Goal: Task Accomplishment & Management: Complete application form

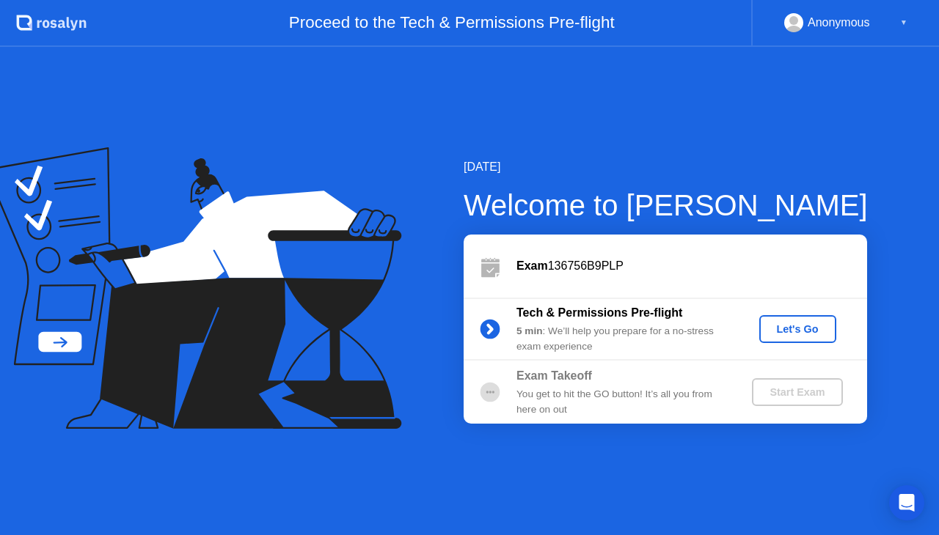
click at [789, 327] on div "Let's Go" at bounding box center [797, 329] width 65 height 12
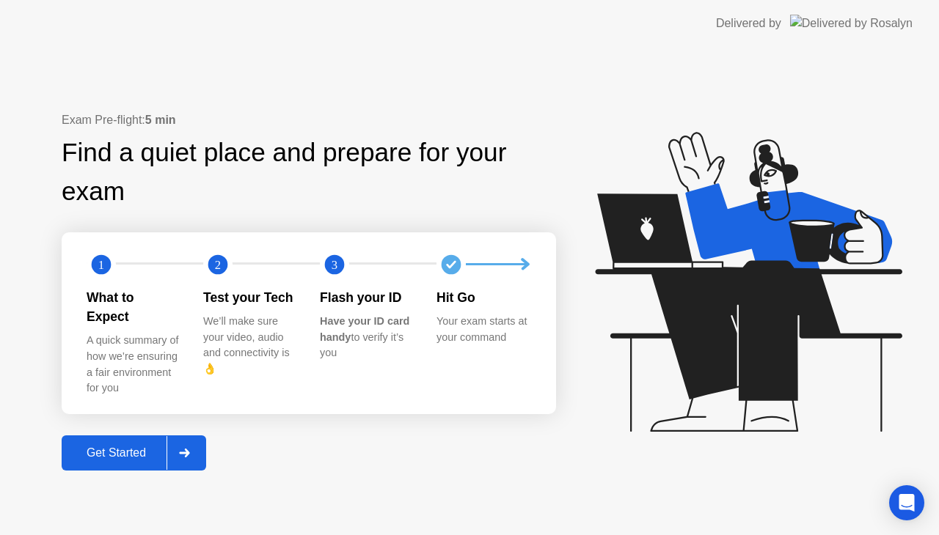
click at [132, 447] on div "Get Started" at bounding box center [116, 453] width 100 height 13
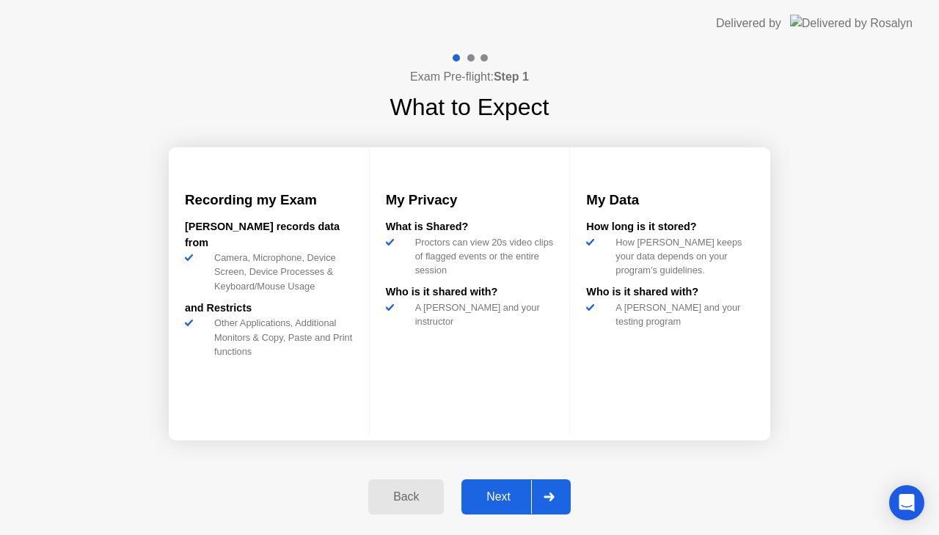
click at [491, 499] on div "Next" at bounding box center [498, 497] width 65 height 13
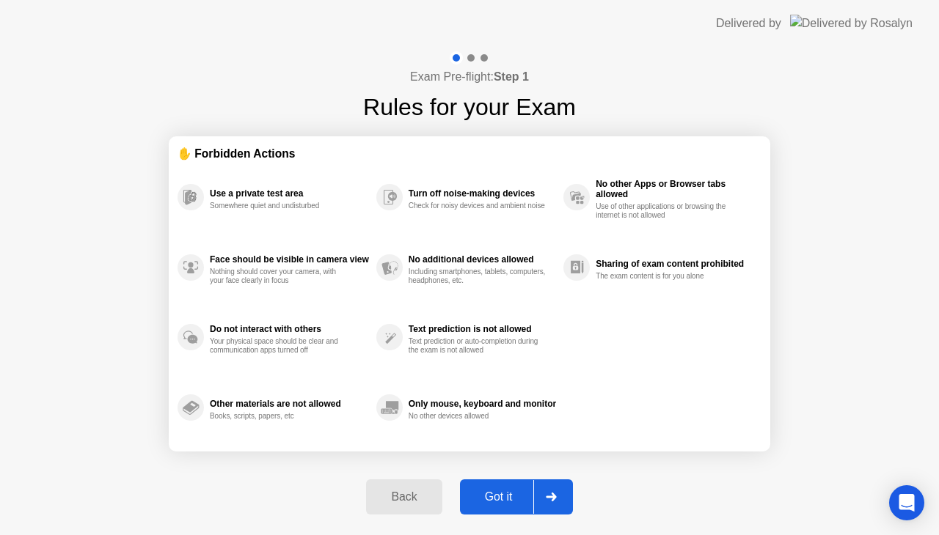
click at [491, 499] on div "Got it" at bounding box center [498, 497] width 69 height 13
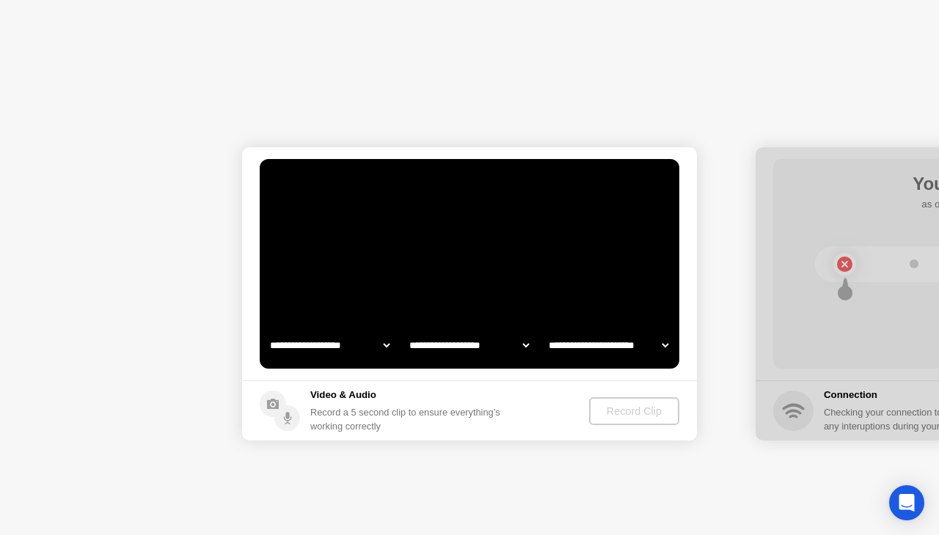
select select "**********"
select select "*******"
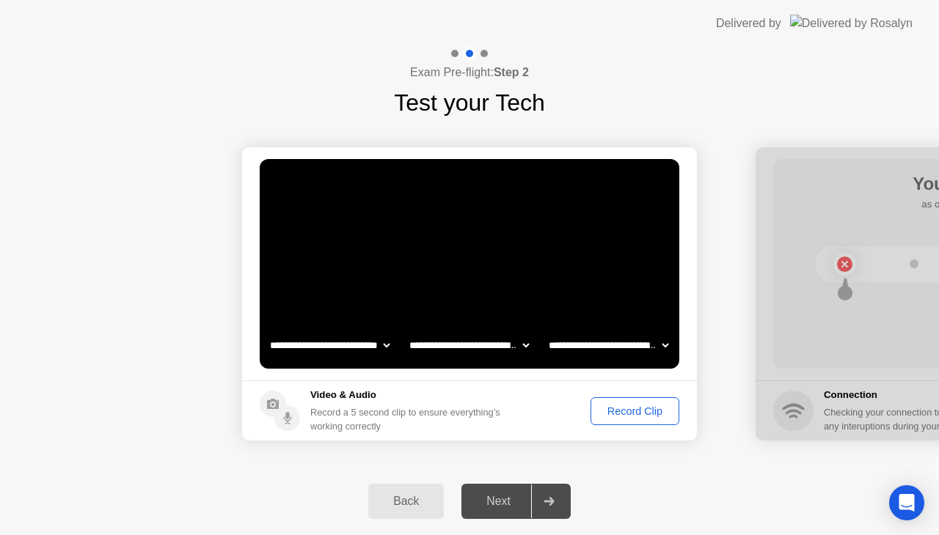
click at [635, 417] on div "Record Clip" at bounding box center [635, 412] width 78 height 12
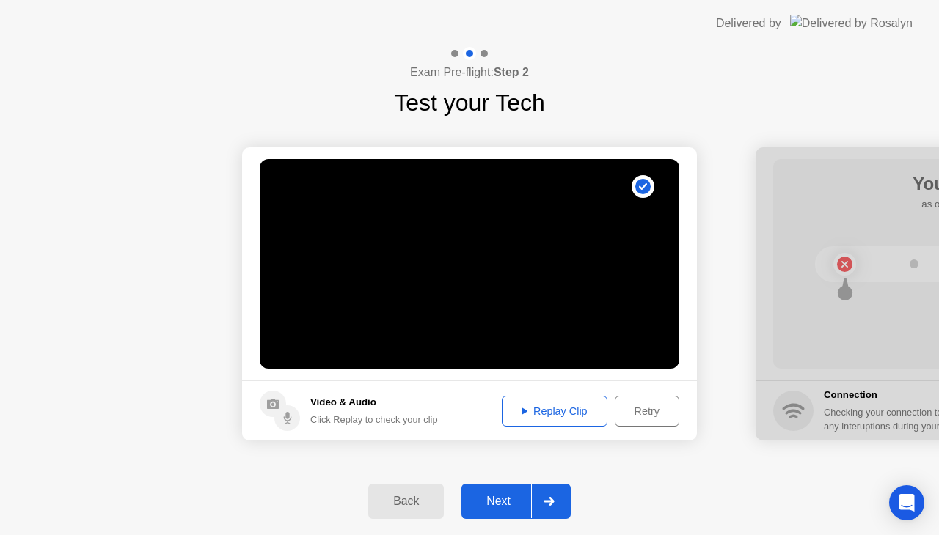
click at [563, 415] on div "Replay Clip" at bounding box center [554, 412] width 95 height 12
click at [506, 495] on div "Next" at bounding box center [498, 501] width 65 height 13
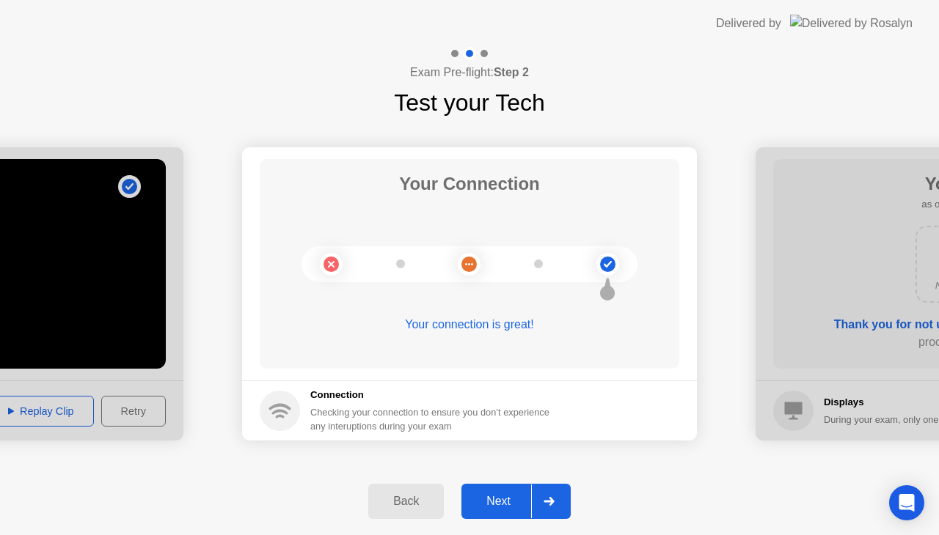
click at [502, 504] on div "Next" at bounding box center [498, 501] width 65 height 13
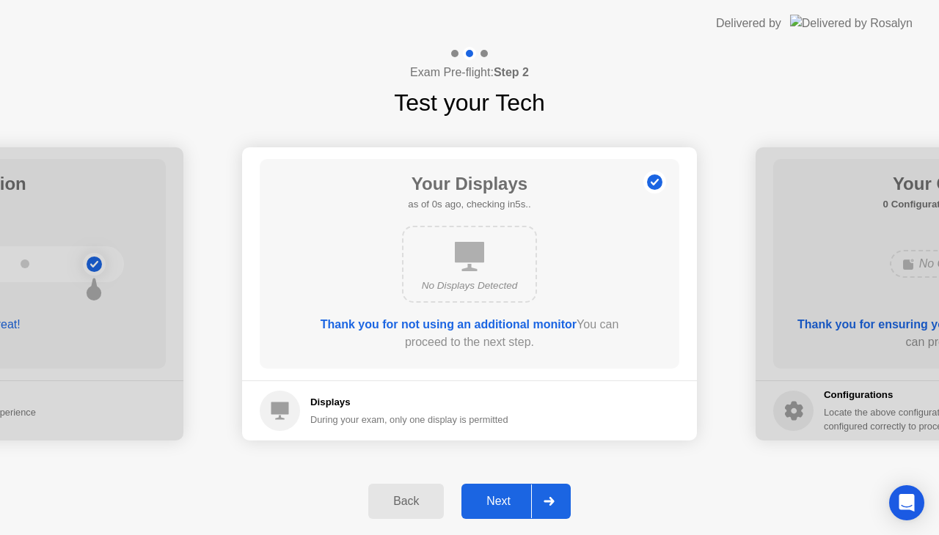
click at [502, 504] on div "Next" at bounding box center [498, 501] width 65 height 13
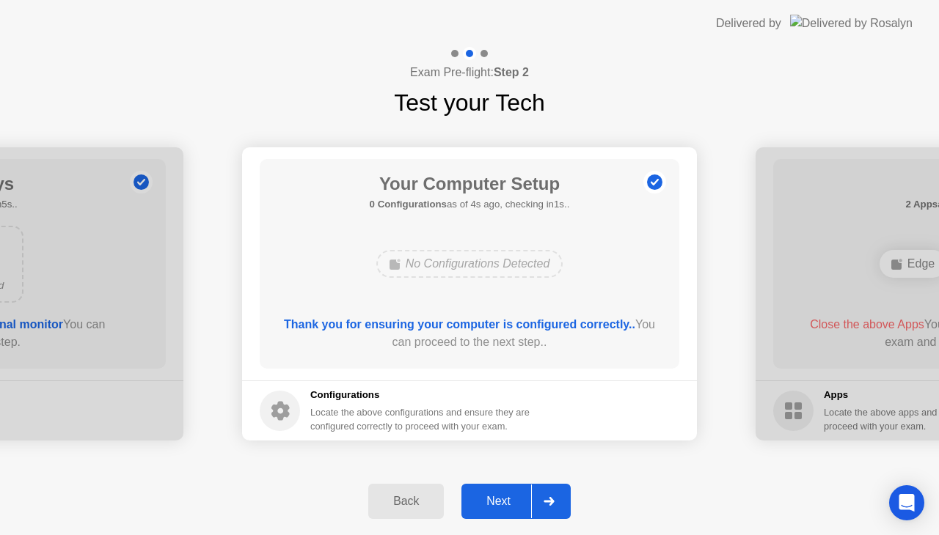
click at [502, 504] on div "Next" at bounding box center [498, 501] width 65 height 13
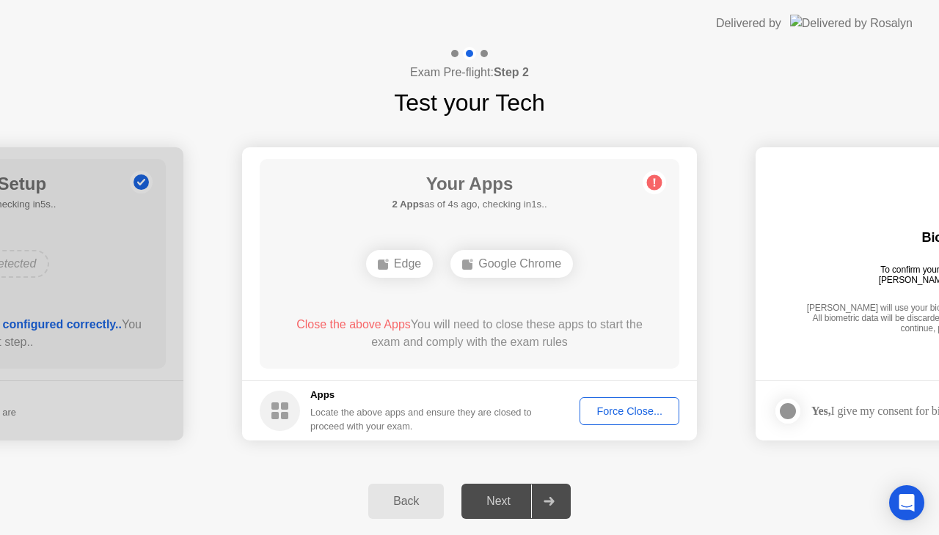
click at [634, 417] on div "Force Close..." at bounding box center [629, 412] width 89 height 12
click at [599, 414] on div "Force Close..." at bounding box center [629, 412] width 89 height 12
click at [617, 411] on div "Force Close..." at bounding box center [629, 412] width 89 height 12
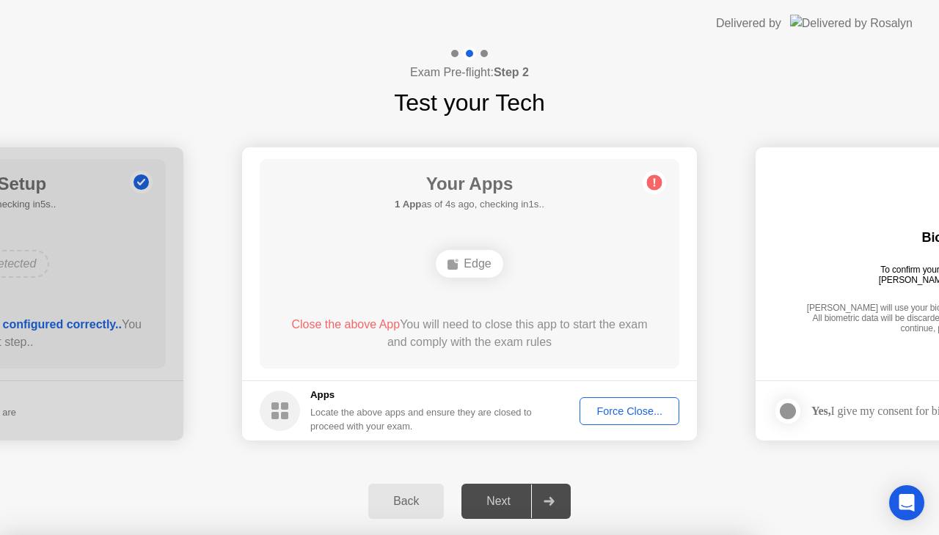
click at [625, 406] on div "Force Close..." at bounding box center [629, 412] width 89 height 12
click at [604, 409] on div "Force Close..." at bounding box center [629, 412] width 89 height 12
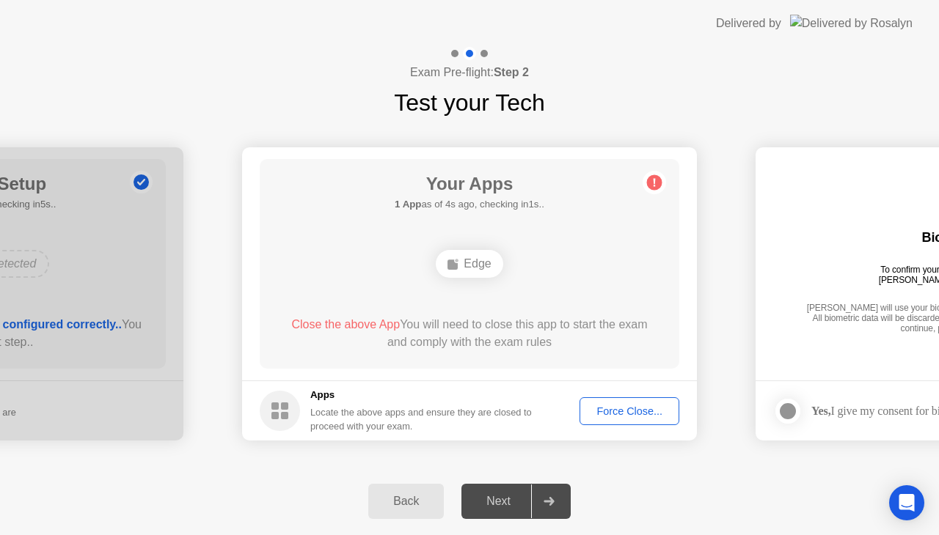
click at [612, 421] on button "Force Close..." at bounding box center [630, 412] width 100 height 28
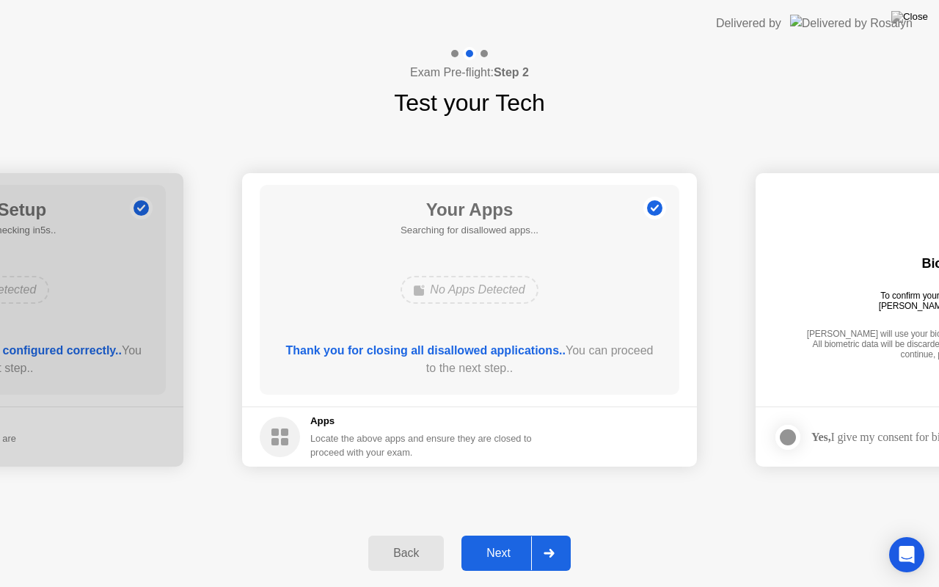
click at [494, 535] on div "Next" at bounding box center [498, 552] width 65 height 13
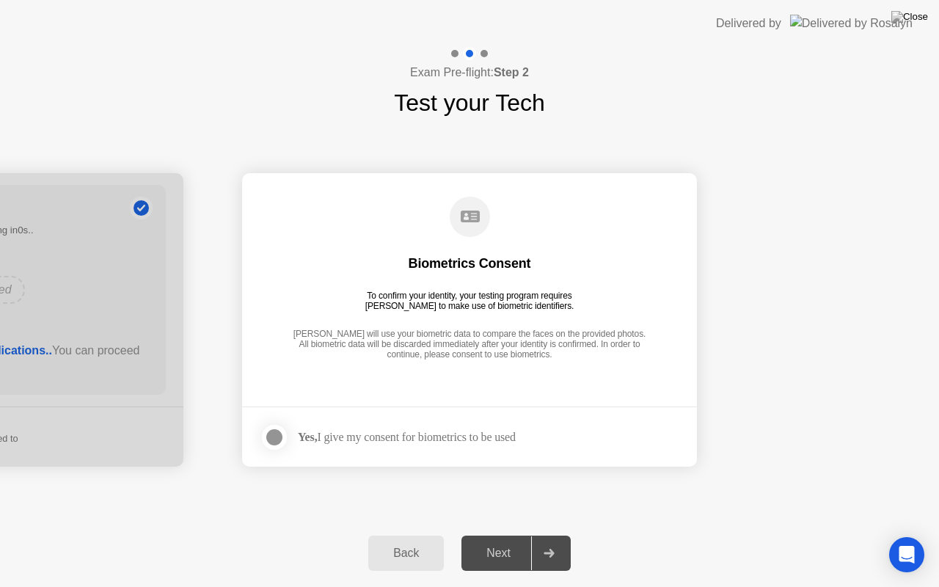
click at [488, 440] on div "Yes, I give my consent for biometrics to be used" at bounding box center [407, 437] width 218 height 14
click at [513, 262] on div "Biometrics Consent" at bounding box center [470, 264] width 123 height 18
click at [345, 436] on div "Yes, I give my consent for biometrics to be used" at bounding box center [407, 437] width 218 height 14
click at [277, 440] on div at bounding box center [275, 437] width 18 height 18
click at [491, 535] on div "Next" at bounding box center [498, 552] width 65 height 13
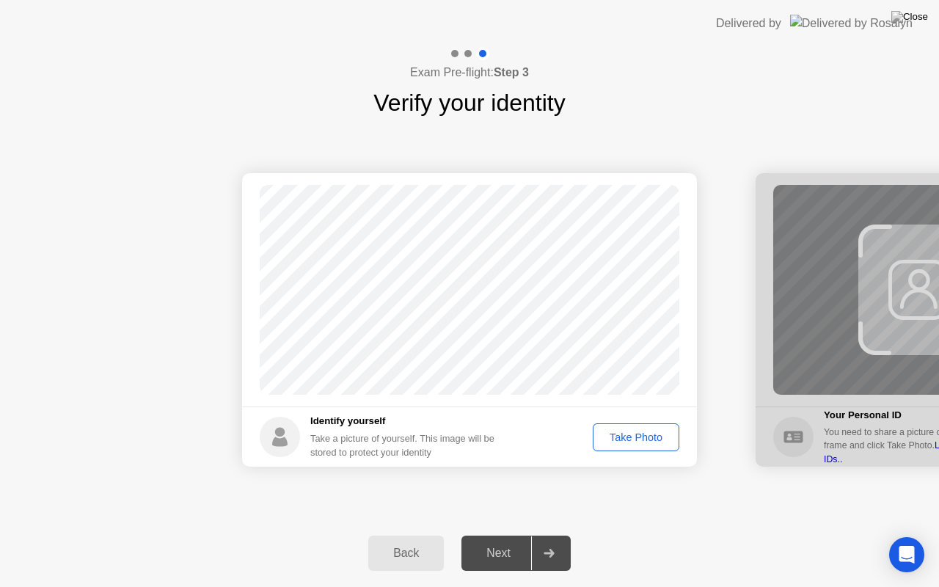
click at [626, 443] on div "Take Photo" at bounding box center [636, 437] width 76 height 12
click at [505, 535] on button "Next" at bounding box center [515, 552] width 109 height 35
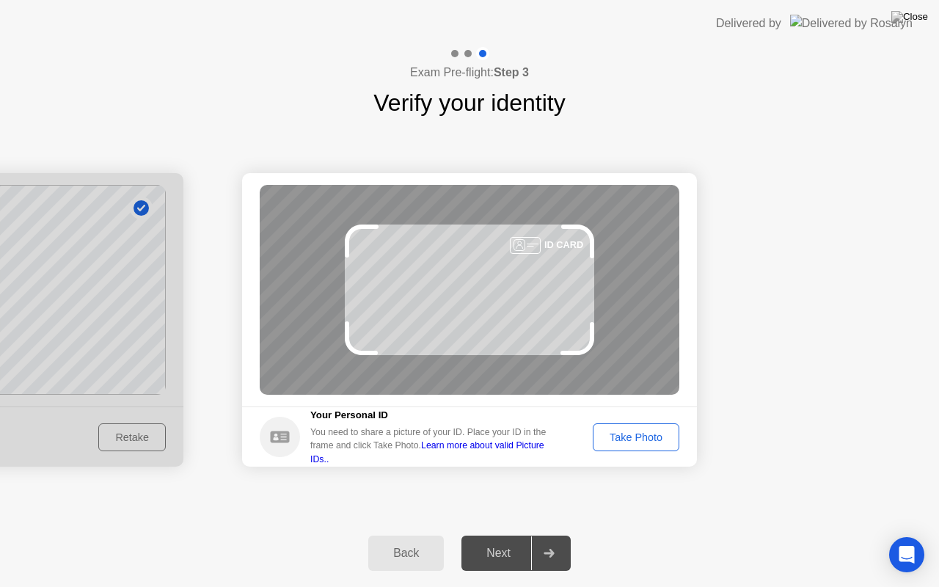
click at [616, 439] on div "Take Photo" at bounding box center [636, 437] width 76 height 12
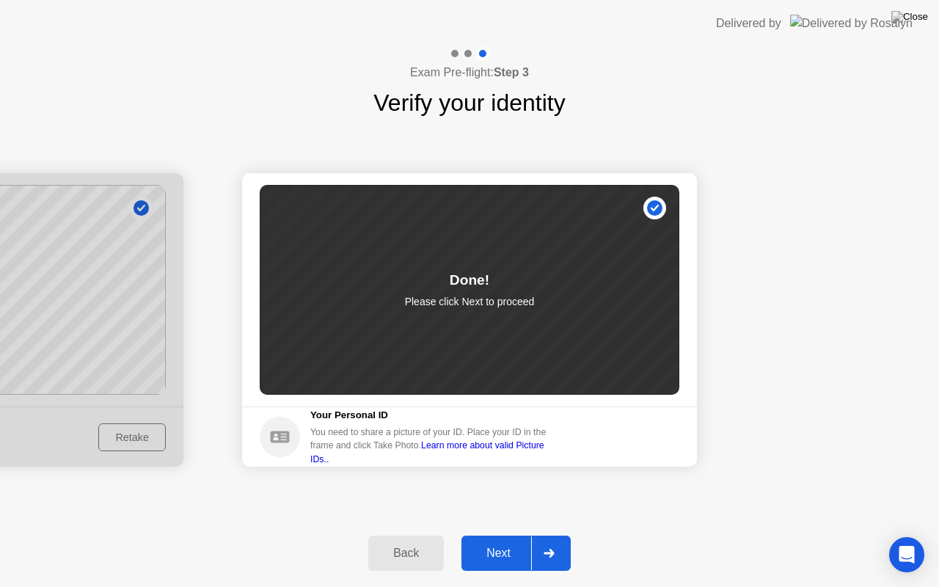
click at [493, 535] on div "Next" at bounding box center [498, 552] width 65 height 13
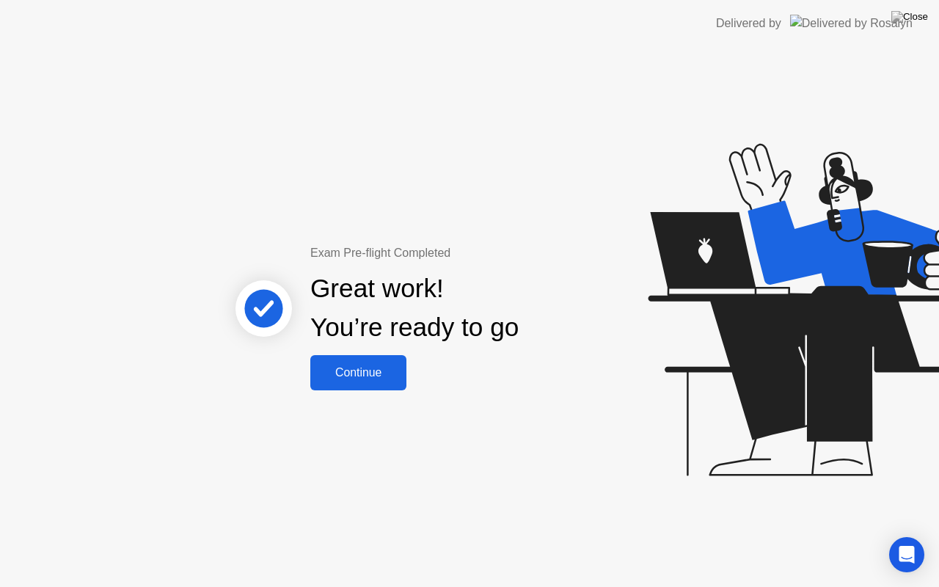
click at [360, 366] on div "Continue" at bounding box center [358, 372] width 87 height 13
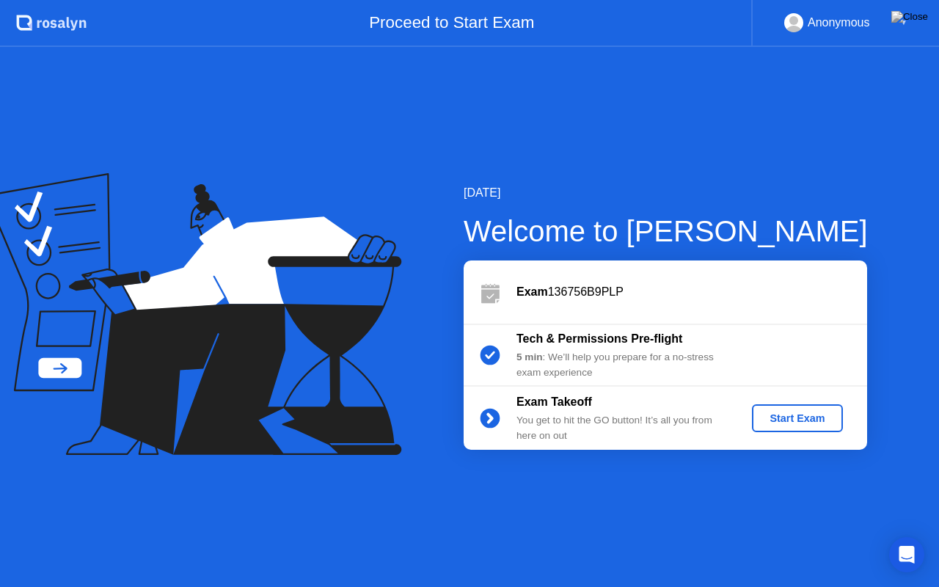
click at [770, 417] on div "Start Exam" at bounding box center [797, 418] width 78 height 12
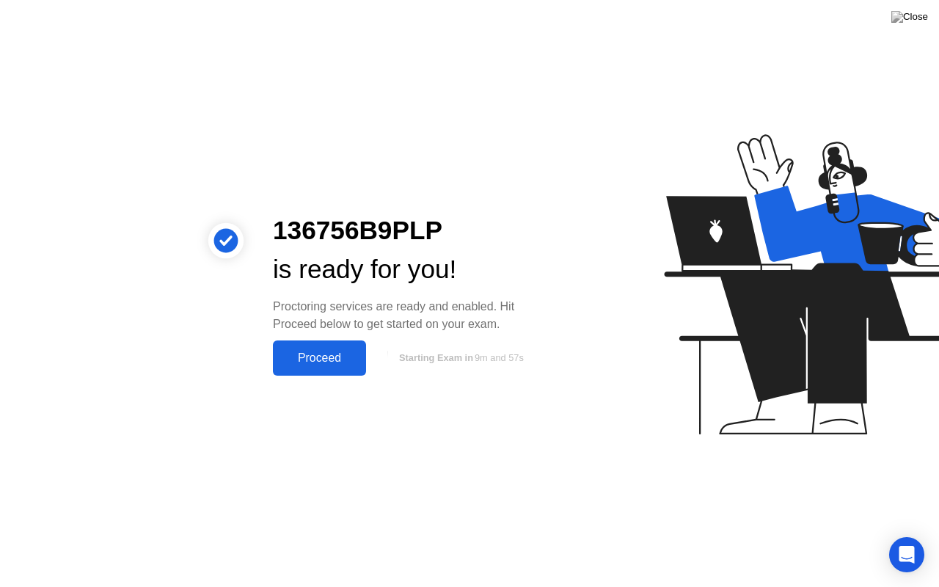
click at [342, 363] on div "Proceed" at bounding box center [319, 357] width 84 height 13
